Goal: Information Seeking & Learning: Check status

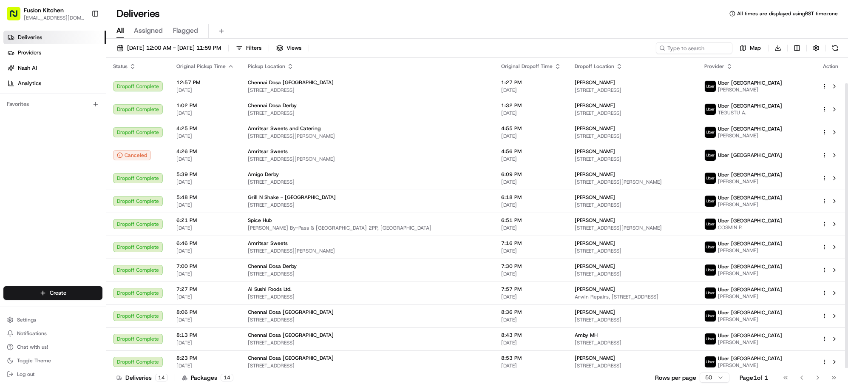
scroll to position [27, 0]
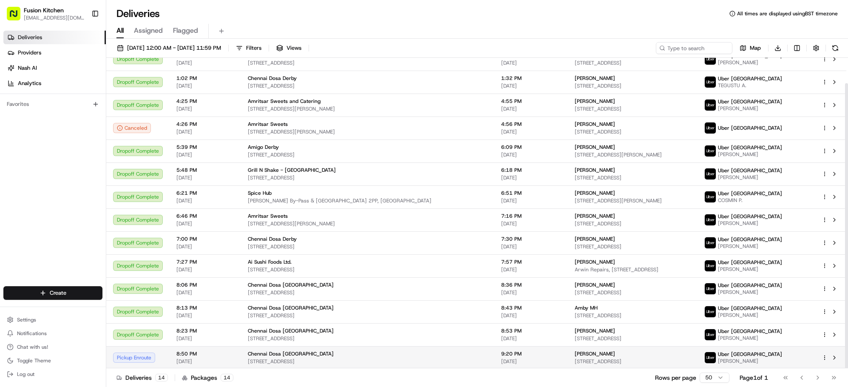
click at [574, 354] on div "[PERSON_NAME]" at bounding box center [632, 353] width 116 height 7
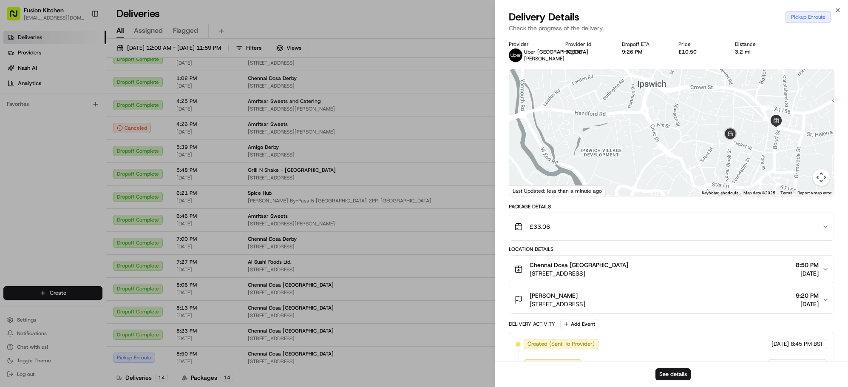
drag, startPoint x: 752, startPoint y: 110, endPoint x: 746, endPoint y: 148, distance: 38.3
click at [746, 148] on div at bounding box center [671, 132] width 325 height 127
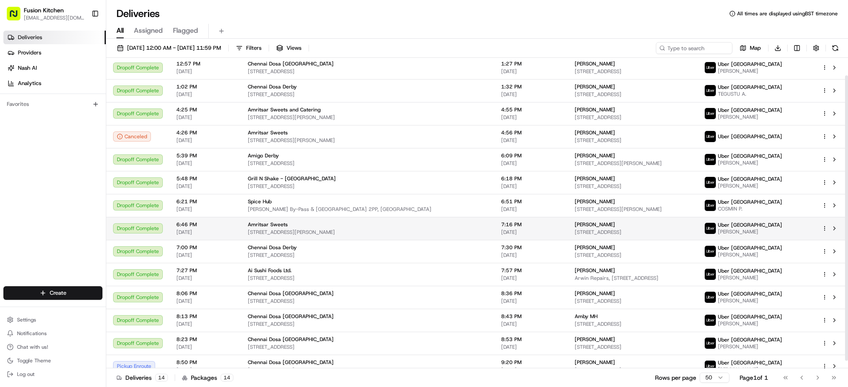
scroll to position [27, 0]
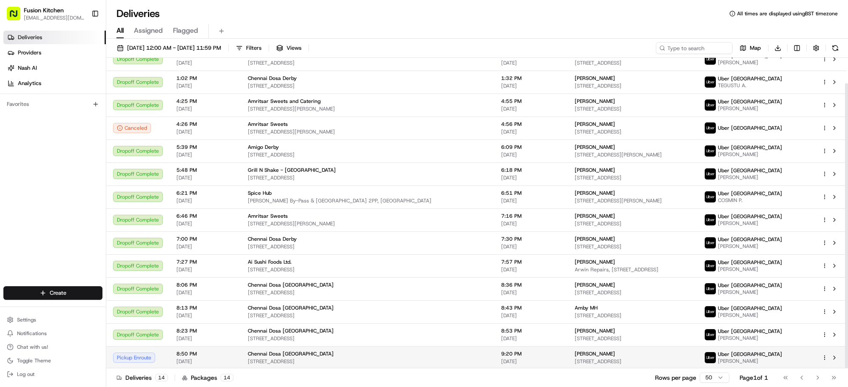
click at [574, 350] on span "[PERSON_NAME]" at bounding box center [594, 353] width 40 height 7
